Goal: Task Accomplishment & Management: Manage account settings

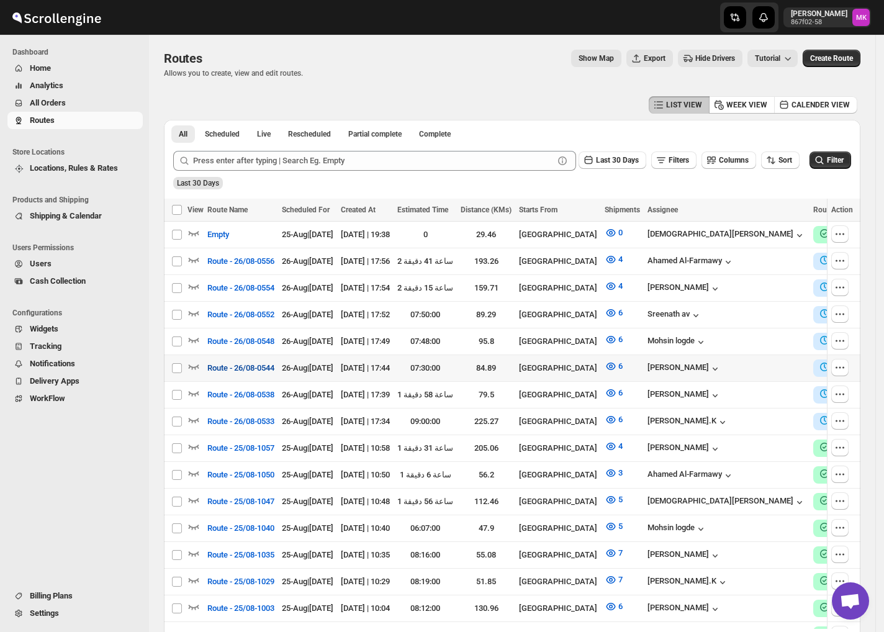
click at [211, 362] on span "Route - 26/08-0544" at bounding box center [240, 368] width 67 height 12
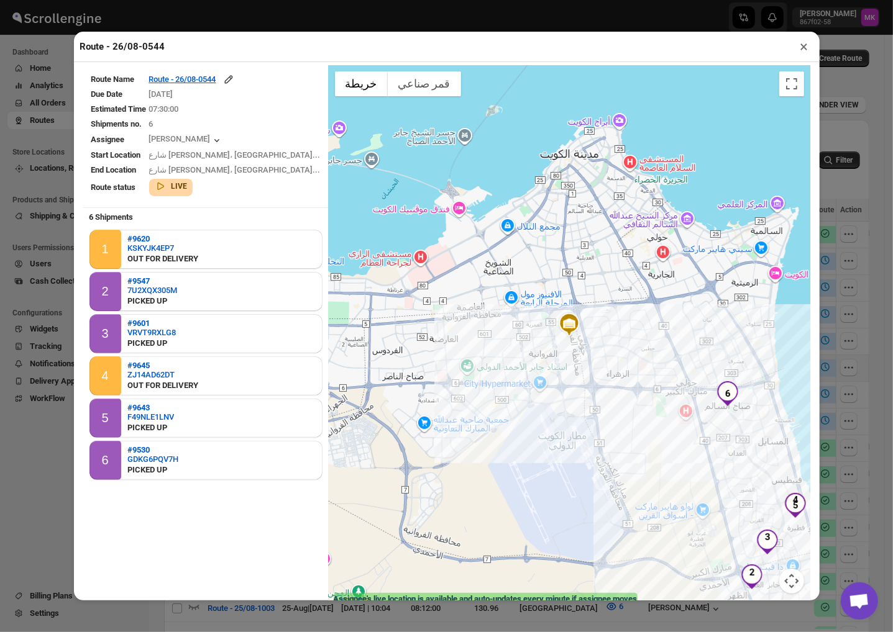
click at [199, 75] on td "Route - 26/08-0544" at bounding box center [234, 80] width 173 height 14
click at [191, 85] on div "Route - 26/08-0544" at bounding box center [192, 79] width 86 height 12
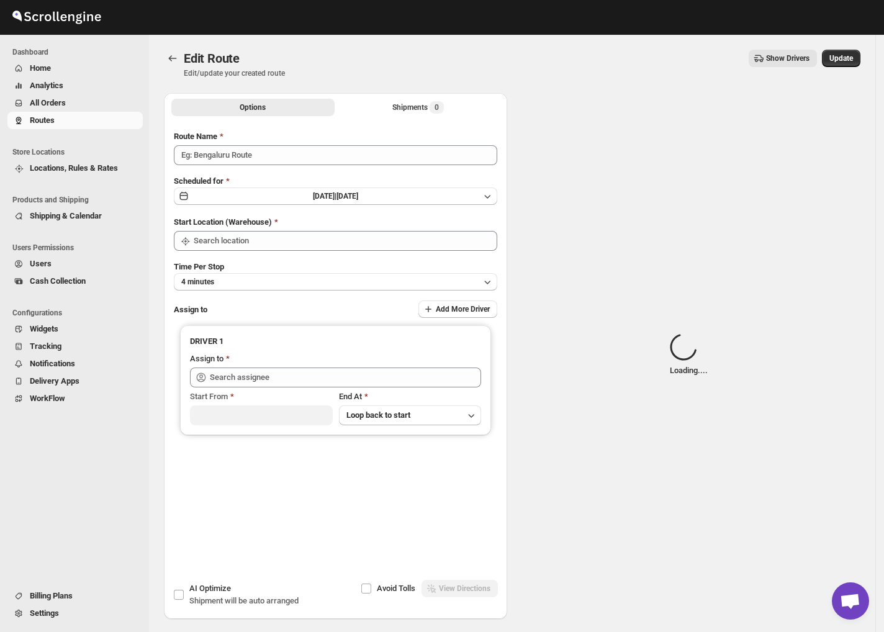
type input "Route - 26/08-0544"
click at [423, 112] on span "Loading..." at bounding box center [437, 107] width 42 height 12
type input "[PERSON_NAME] ([EMAIL_ADDRESS][DOMAIN_NAME])"
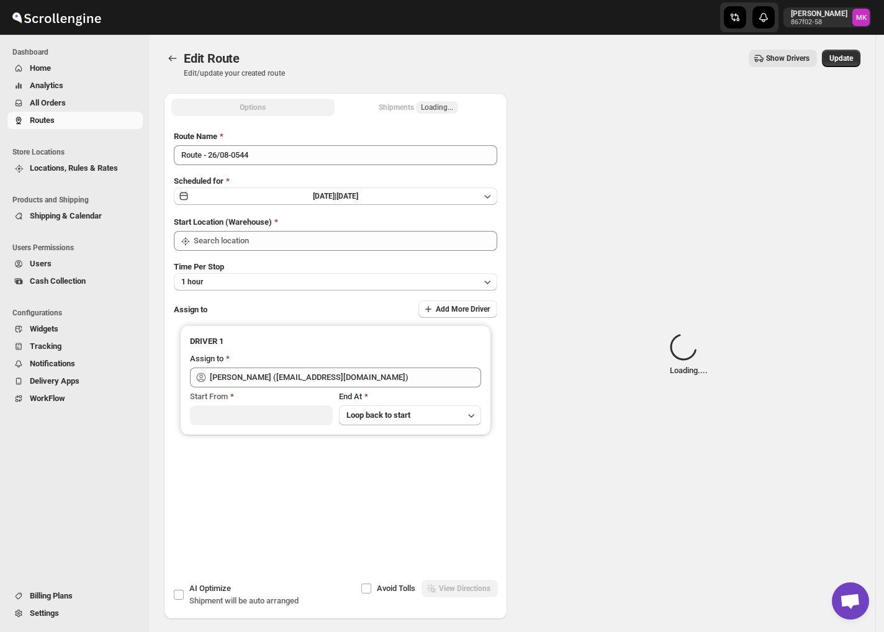
type input "[GEOGRAPHIC_DATA]"
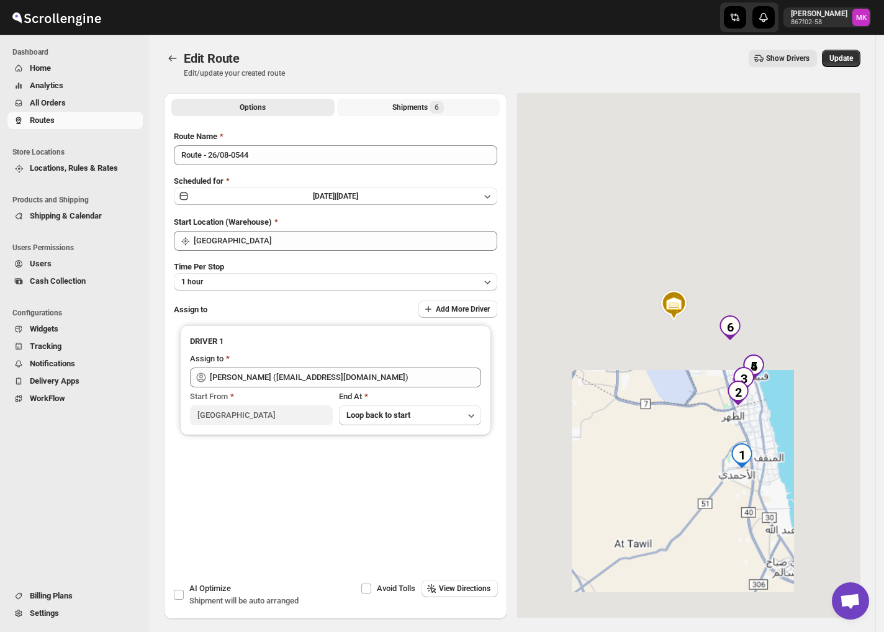
click at [396, 108] on div "Shipments 6" at bounding box center [419, 107] width 52 height 12
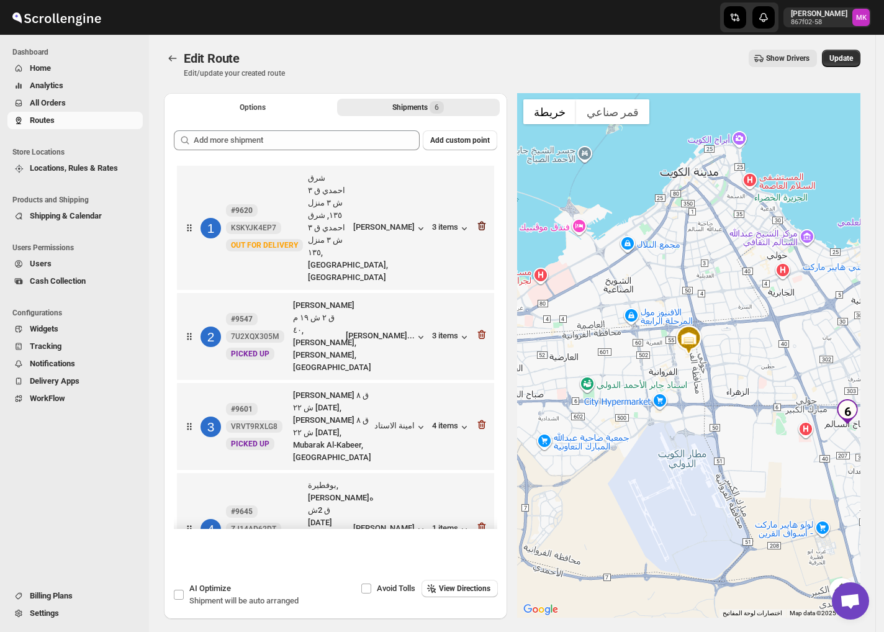
click at [478, 222] on icon "button" at bounding box center [482, 226] width 8 height 9
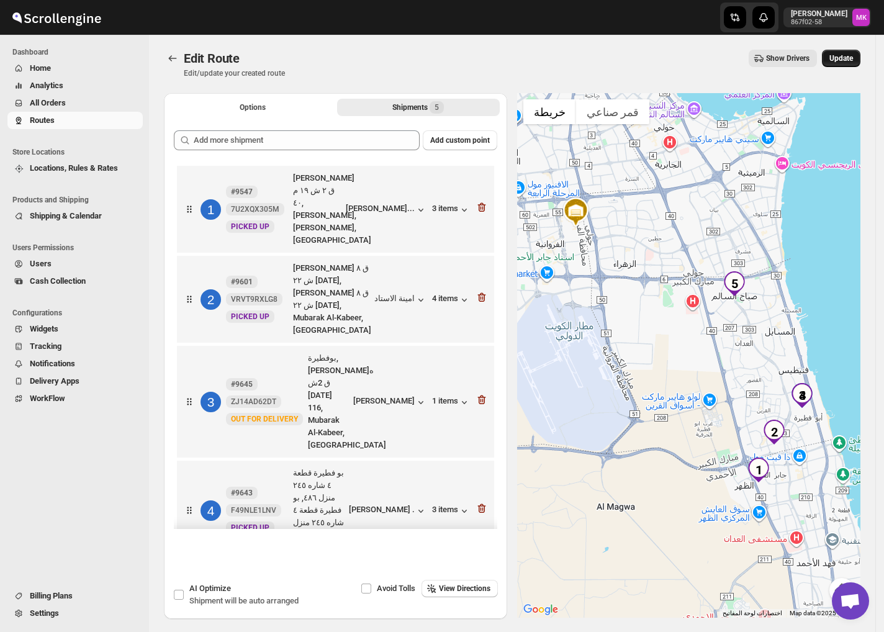
click at [847, 53] on button "Update" at bounding box center [841, 58] width 39 height 17
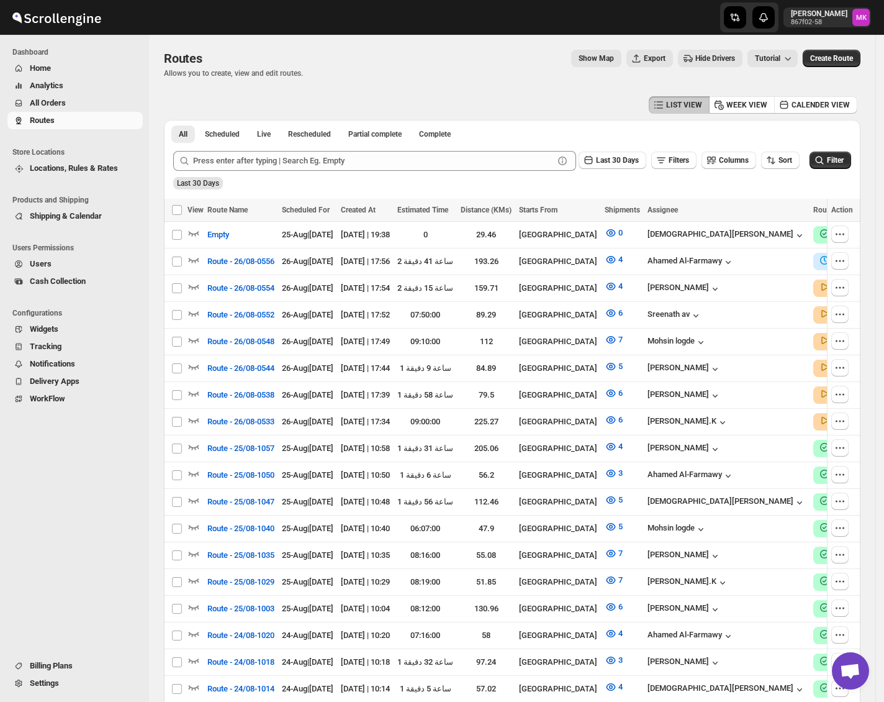
click at [40, 288] on button "Cash Collection" at bounding box center [74, 281] width 135 height 17
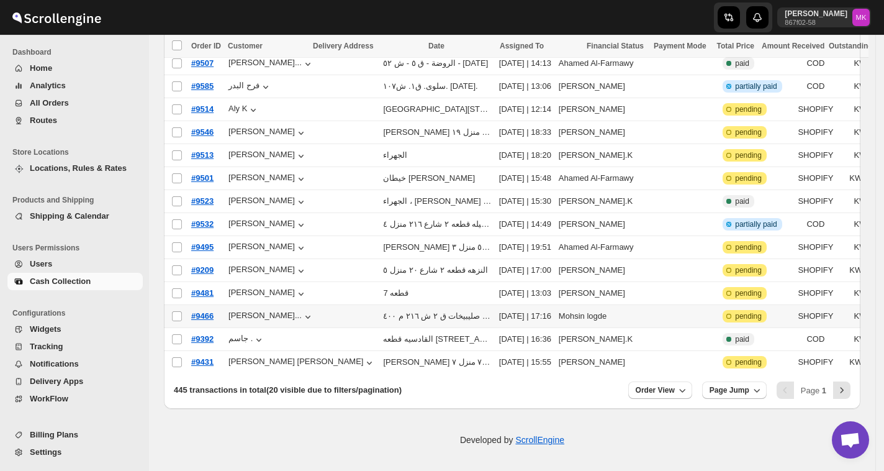
scroll to position [279, 0]
